Goal: Information Seeking & Learning: Learn about a topic

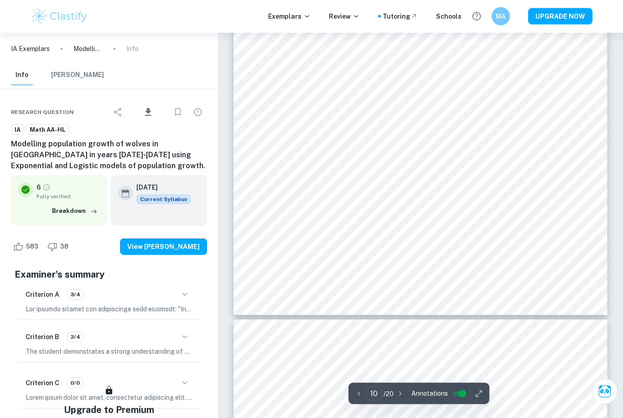
scroll to position [5238, 0]
click at [67, 20] on img at bounding box center [60, 16] width 58 height 18
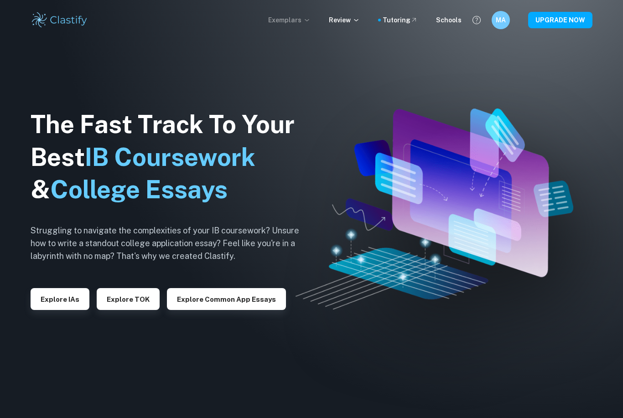
click at [303, 21] on p "Exemplars" at bounding box center [289, 20] width 42 height 10
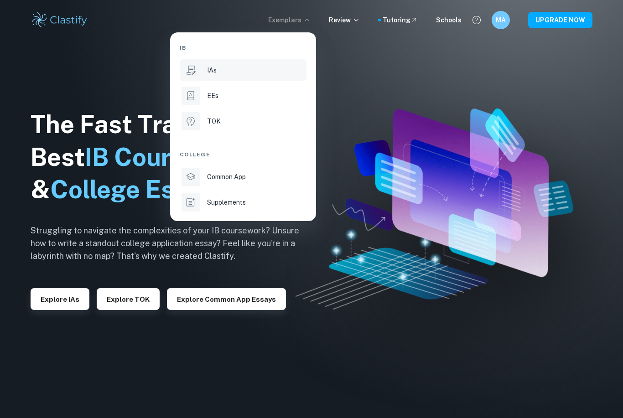
click at [202, 73] on li "IAs" at bounding box center [243, 70] width 127 height 22
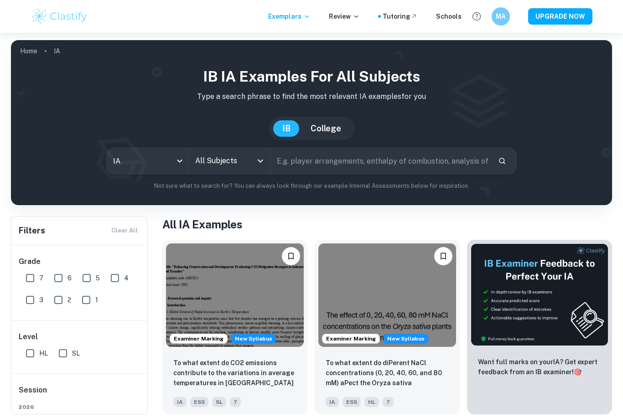
click at [220, 153] on input "All Subjects" at bounding box center [223, 160] width 60 height 17
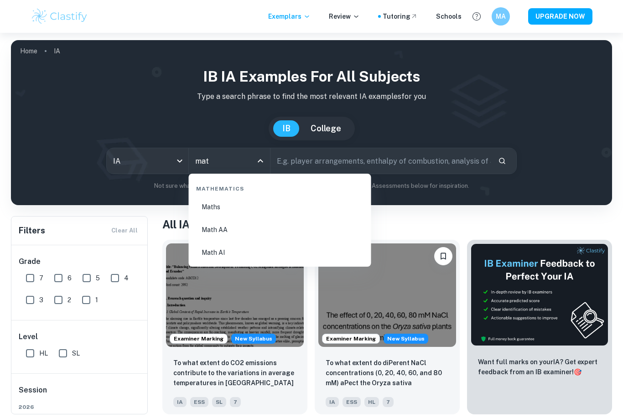
type input "math"
click at [261, 235] on li "Math AA" at bounding box center [280, 229] width 175 height 21
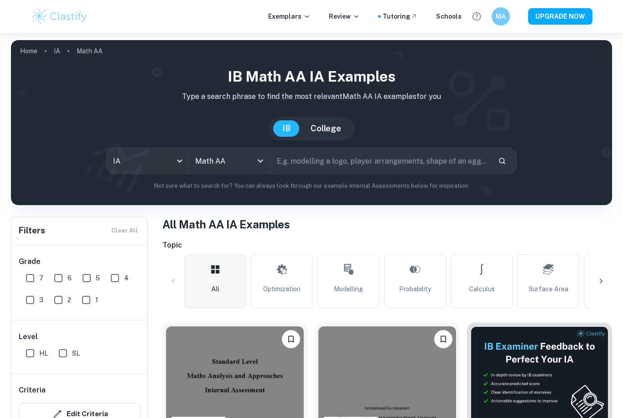
scroll to position [141, 0]
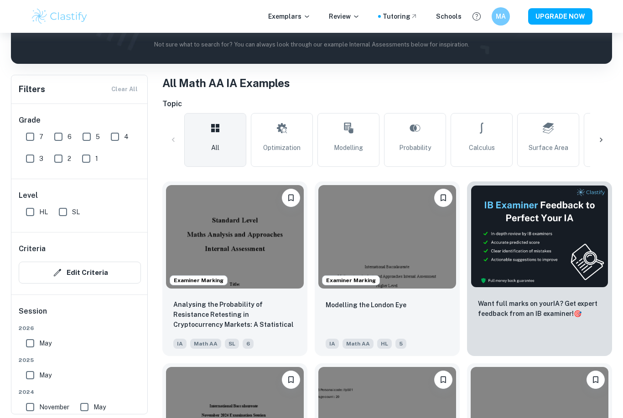
click at [68, 213] on input "SL" at bounding box center [63, 212] width 18 height 18
checkbox input "true"
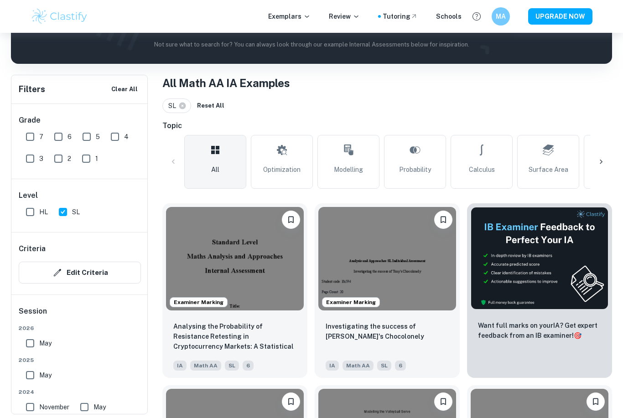
click at [595, 156] on div at bounding box center [601, 162] width 22 height 22
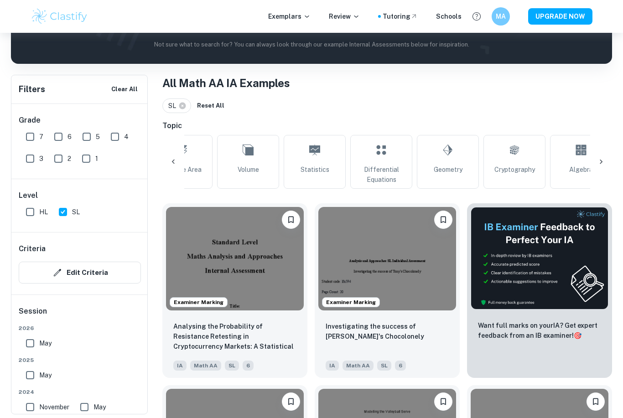
click at [610, 162] on div at bounding box center [601, 162] width 22 height 22
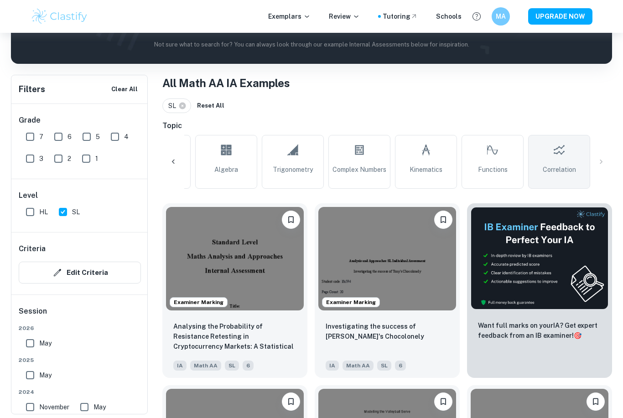
click at [567, 168] on span "Correlation" at bounding box center [559, 170] width 33 height 10
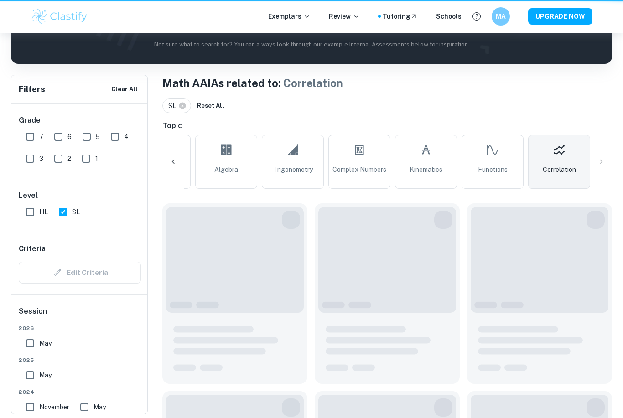
type input "Correlation"
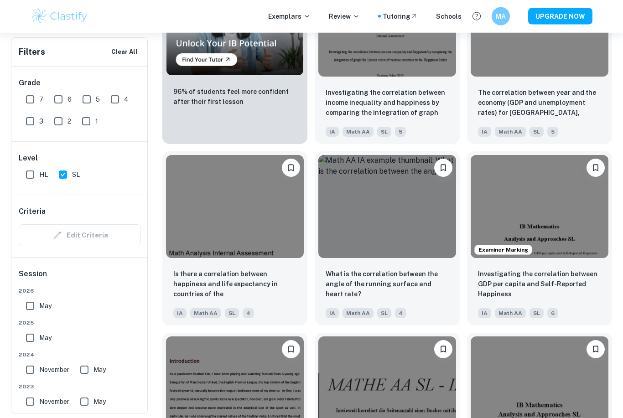
scroll to position [752, 0]
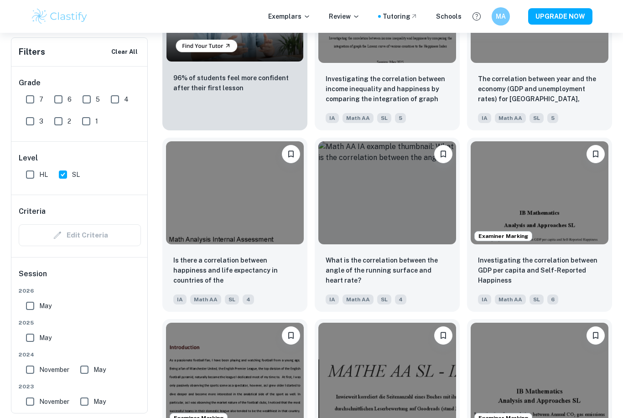
click at [572, 2] on div "Exemplars Review Tutoring Schools MA UPGRADE NOW" at bounding box center [311, 16] width 623 height 33
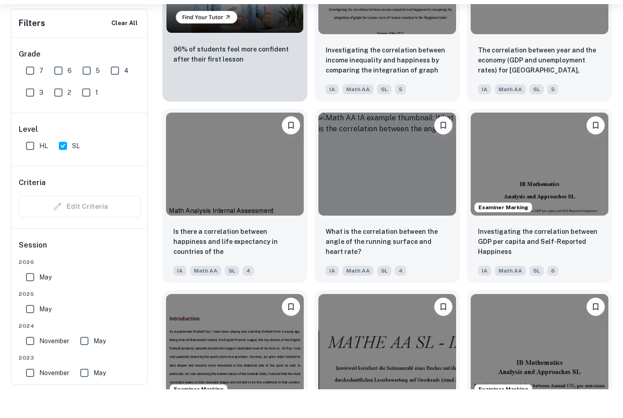
scroll to position [782, 0]
